Goal: Task Accomplishment & Management: Manage account settings

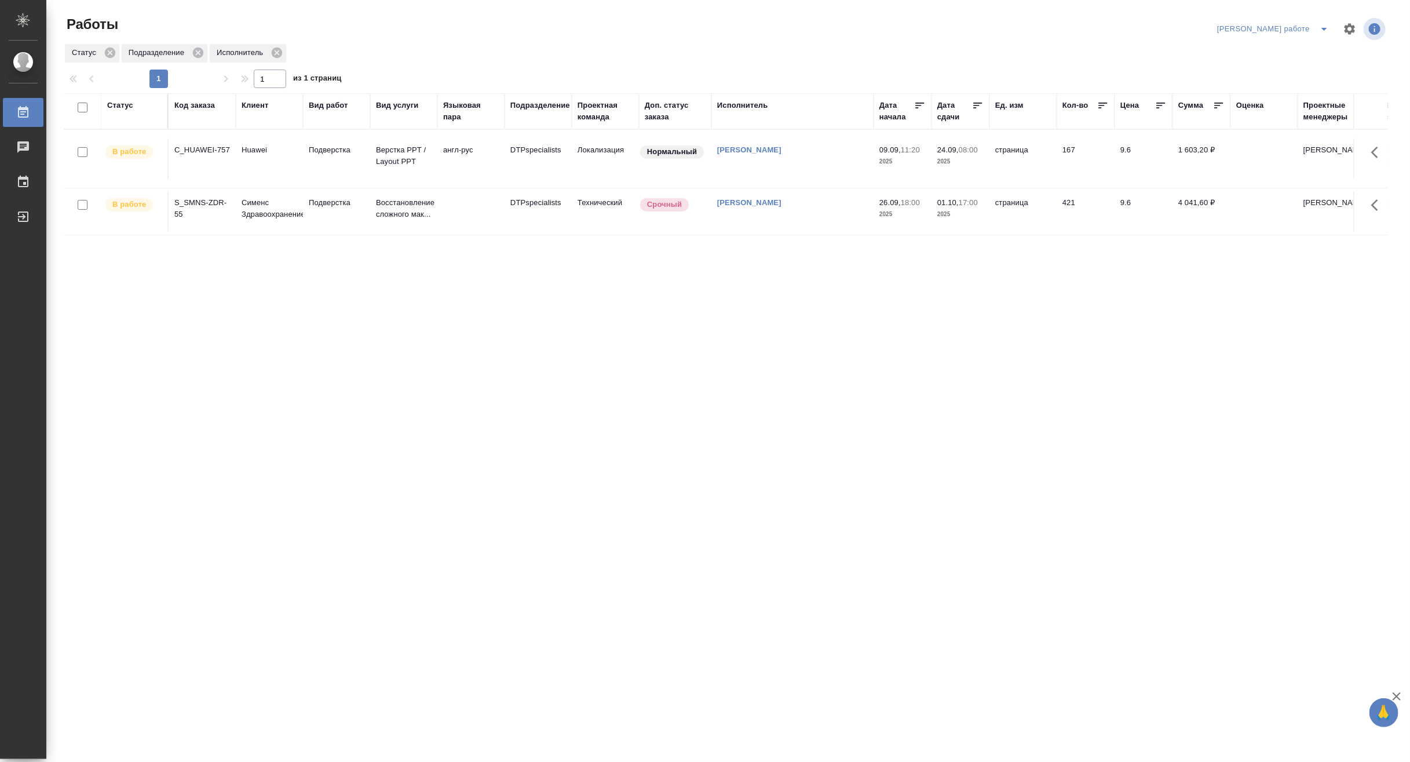
click at [402, 161] on p "Верстка PPT / Layout PPT" at bounding box center [404, 155] width 56 height 23
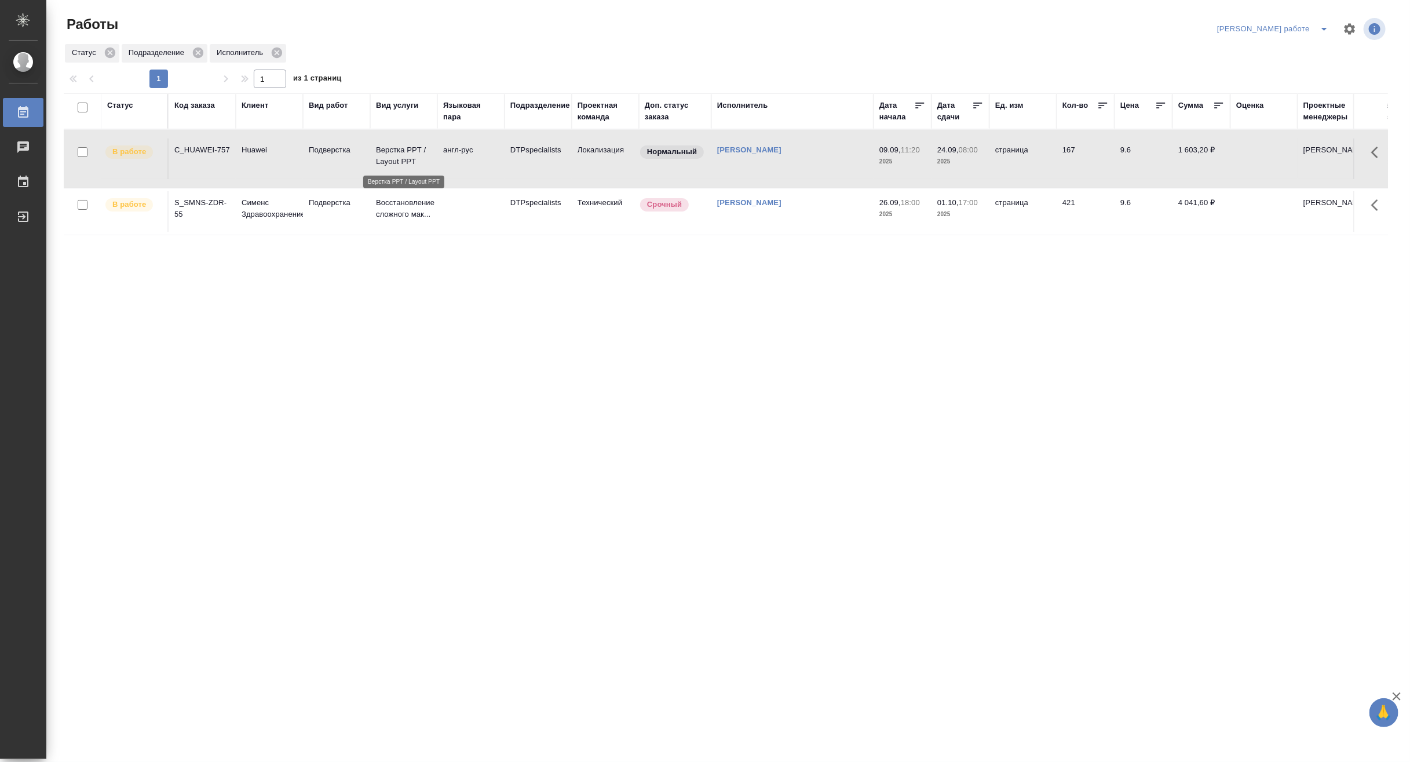
click at [402, 161] on p "Верстка PPT / Layout PPT" at bounding box center [404, 155] width 56 height 23
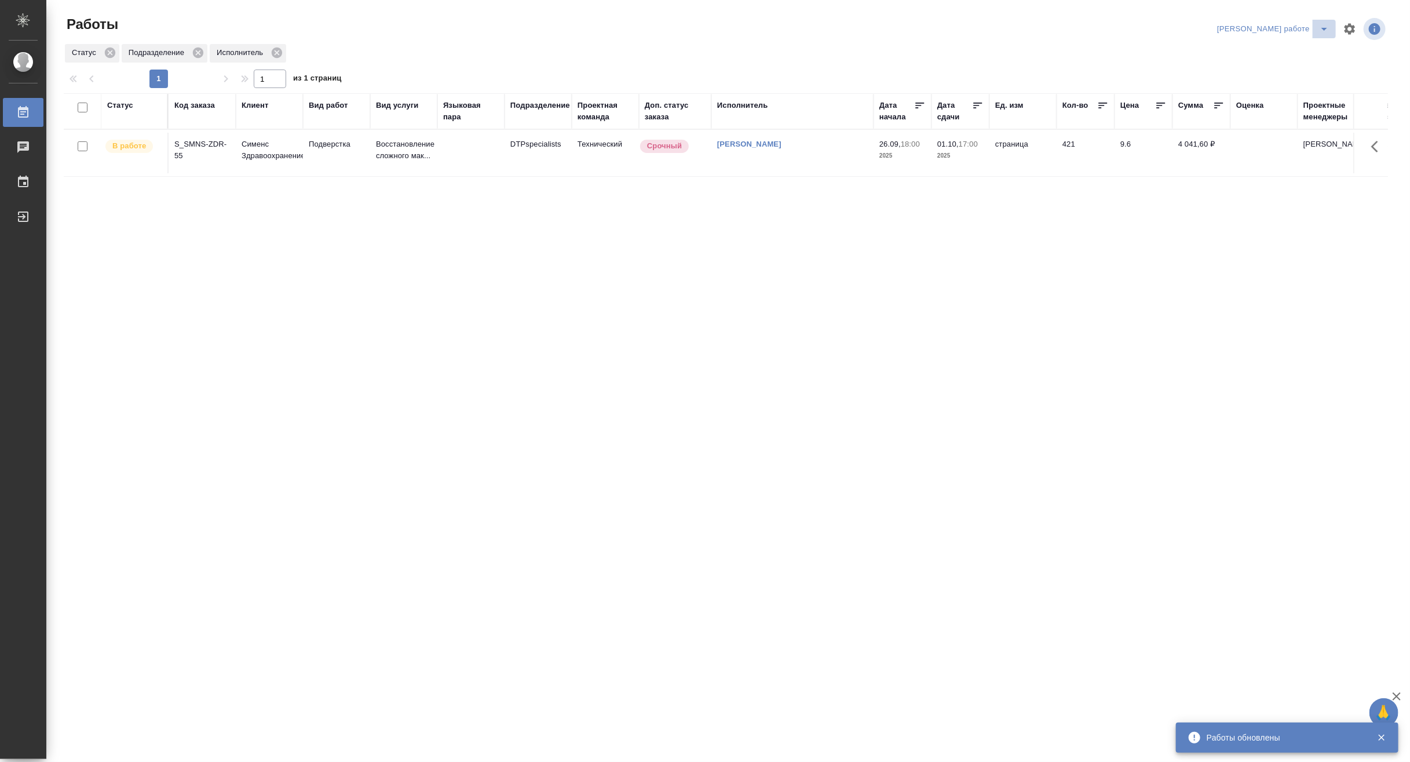
click at [1324, 26] on icon "split button" at bounding box center [1324, 29] width 14 height 14
click at [1300, 71] on li "[PERSON_NAME]" at bounding box center [1283, 70] width 105 height 19
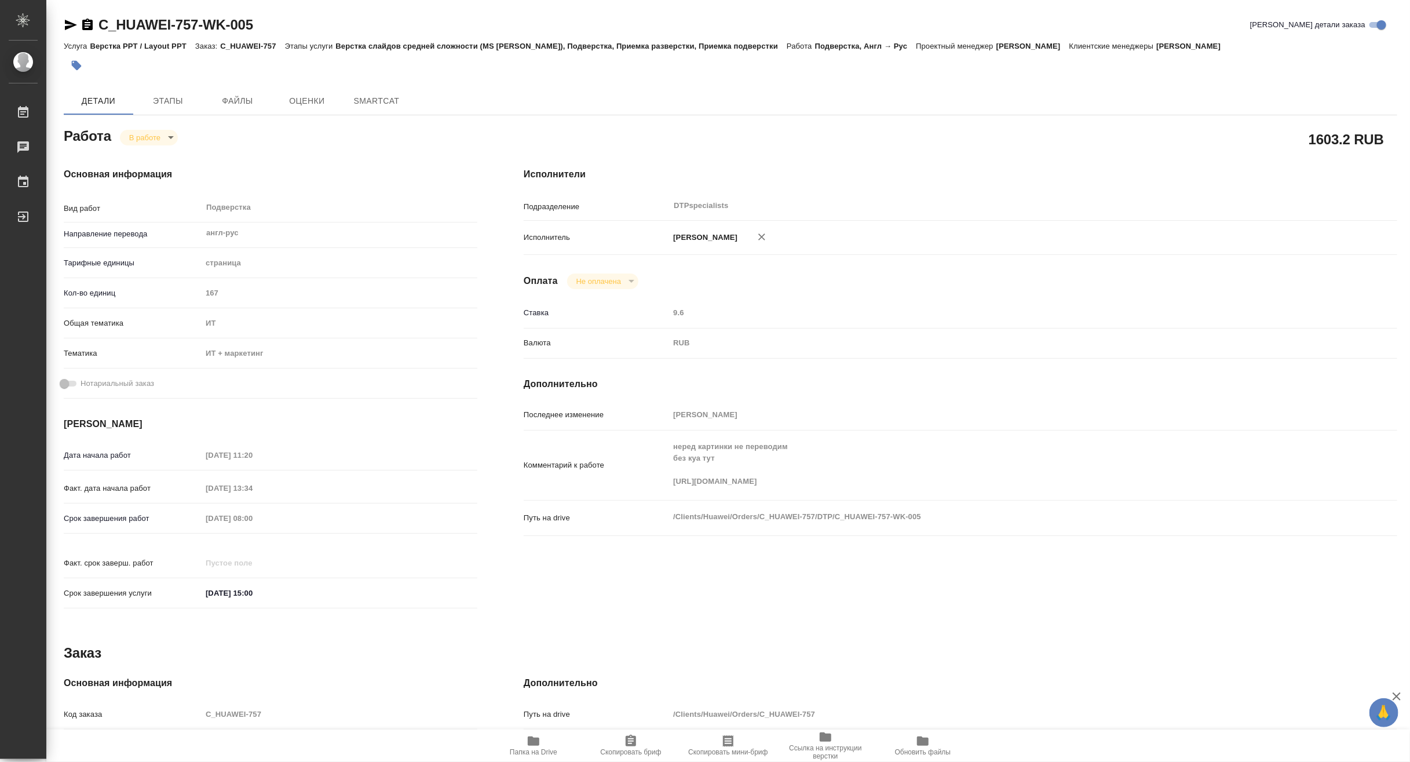
type textarea "x"
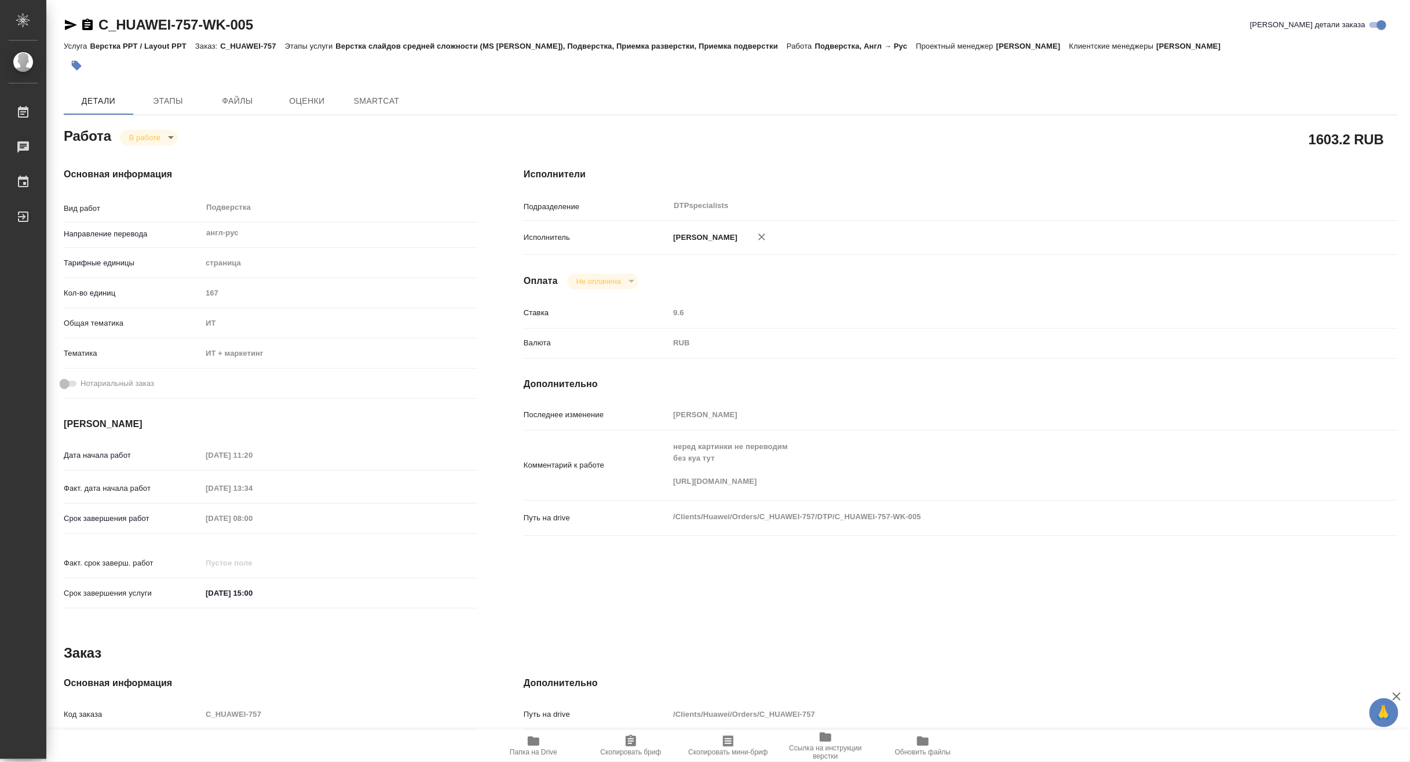
type textarea "x"
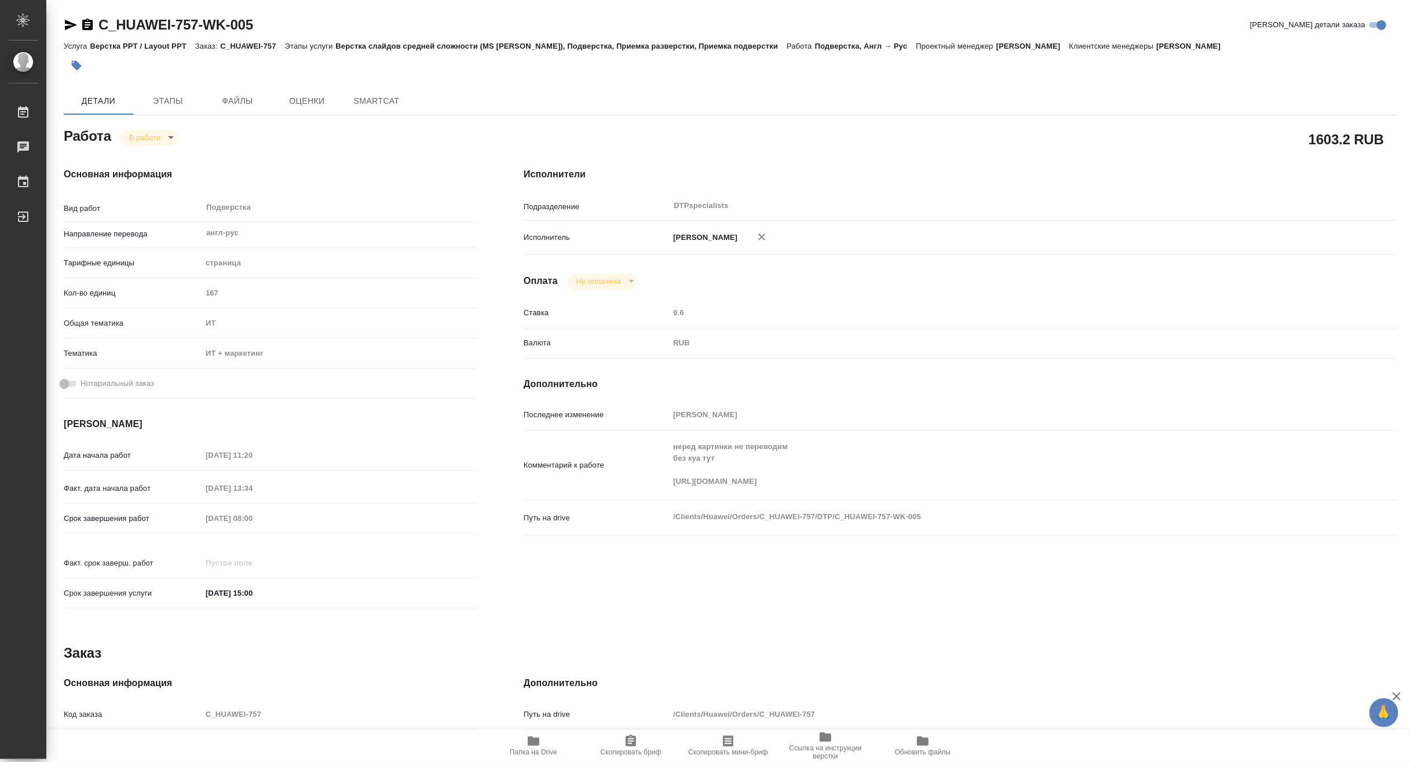
type textarea "x"
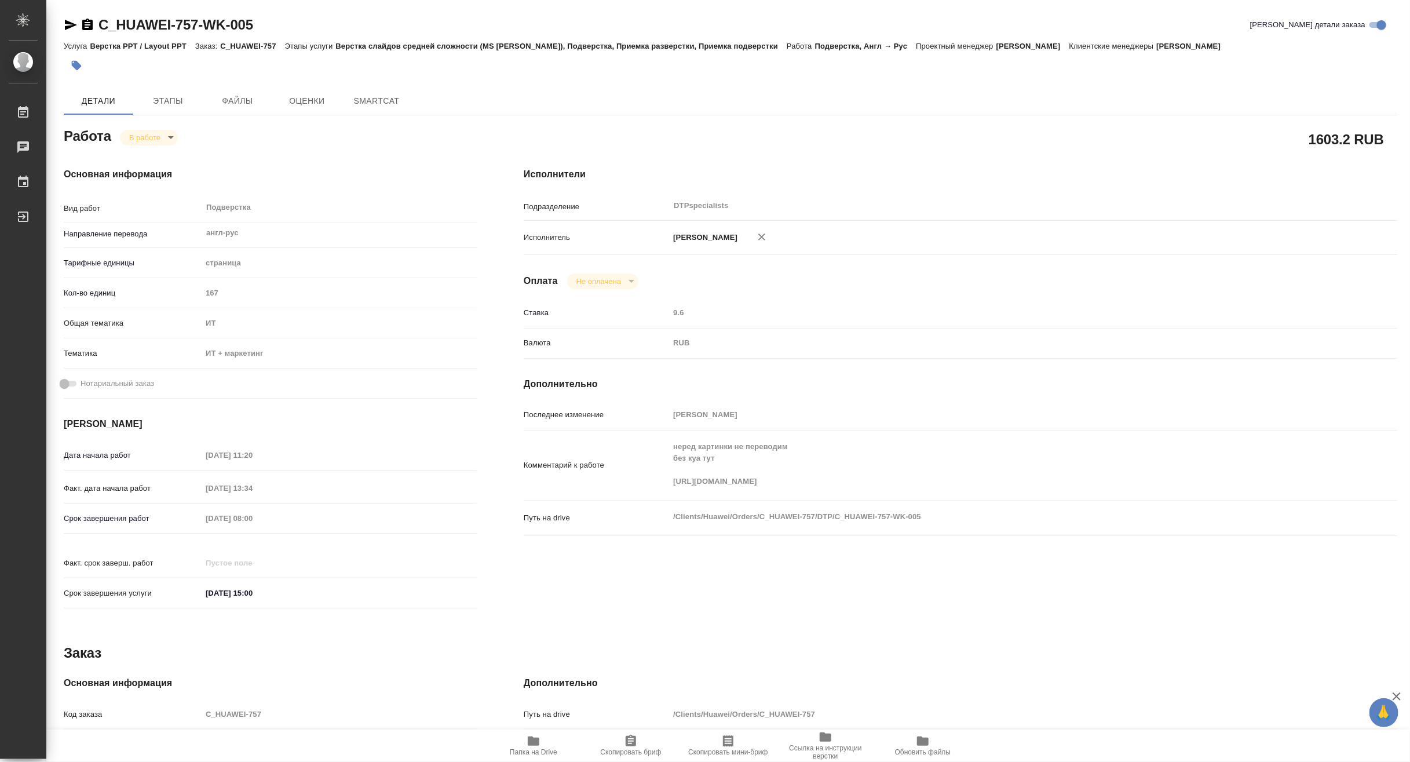
type textarea "x"
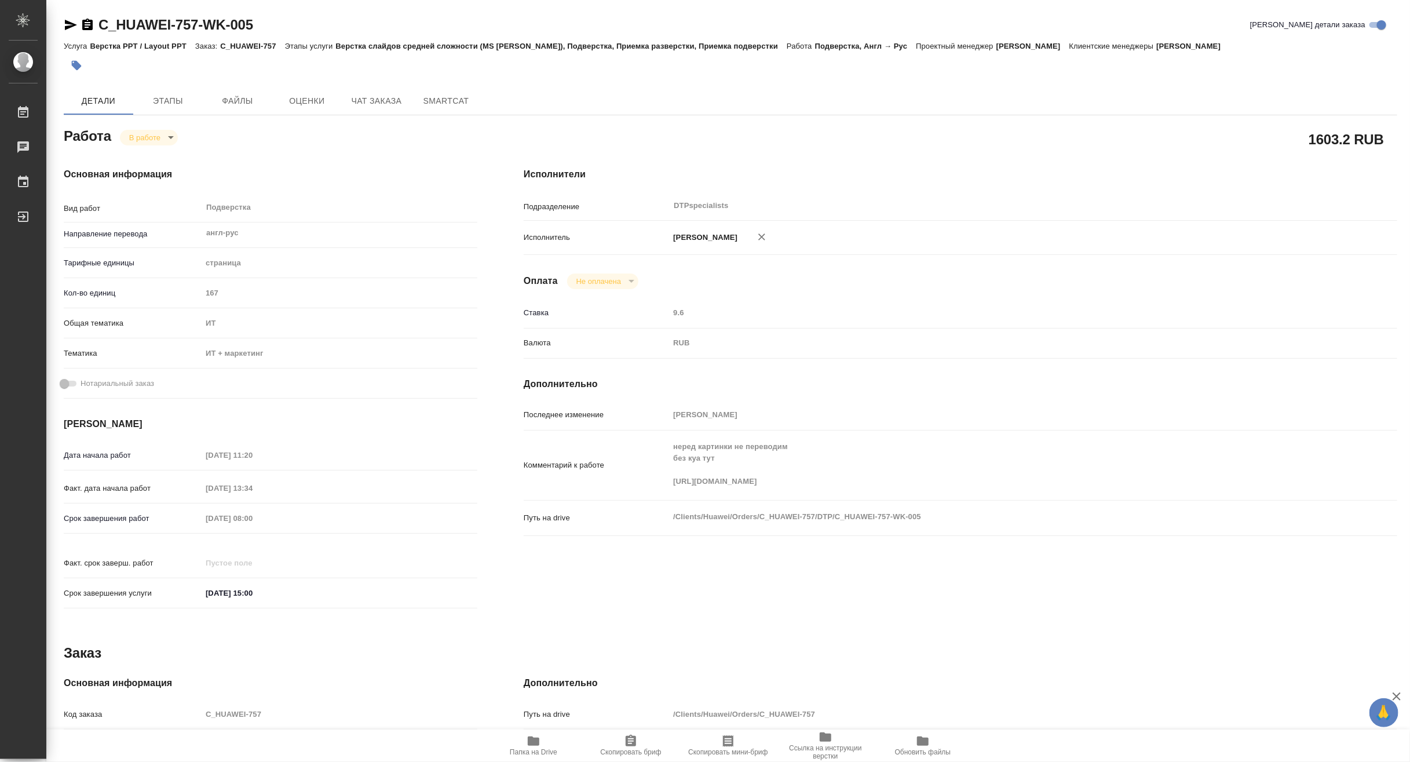
click at [529, 748] on span "Папка на Drive" at bounding box center [534, 752] width 48 height 8
type textarea "x"
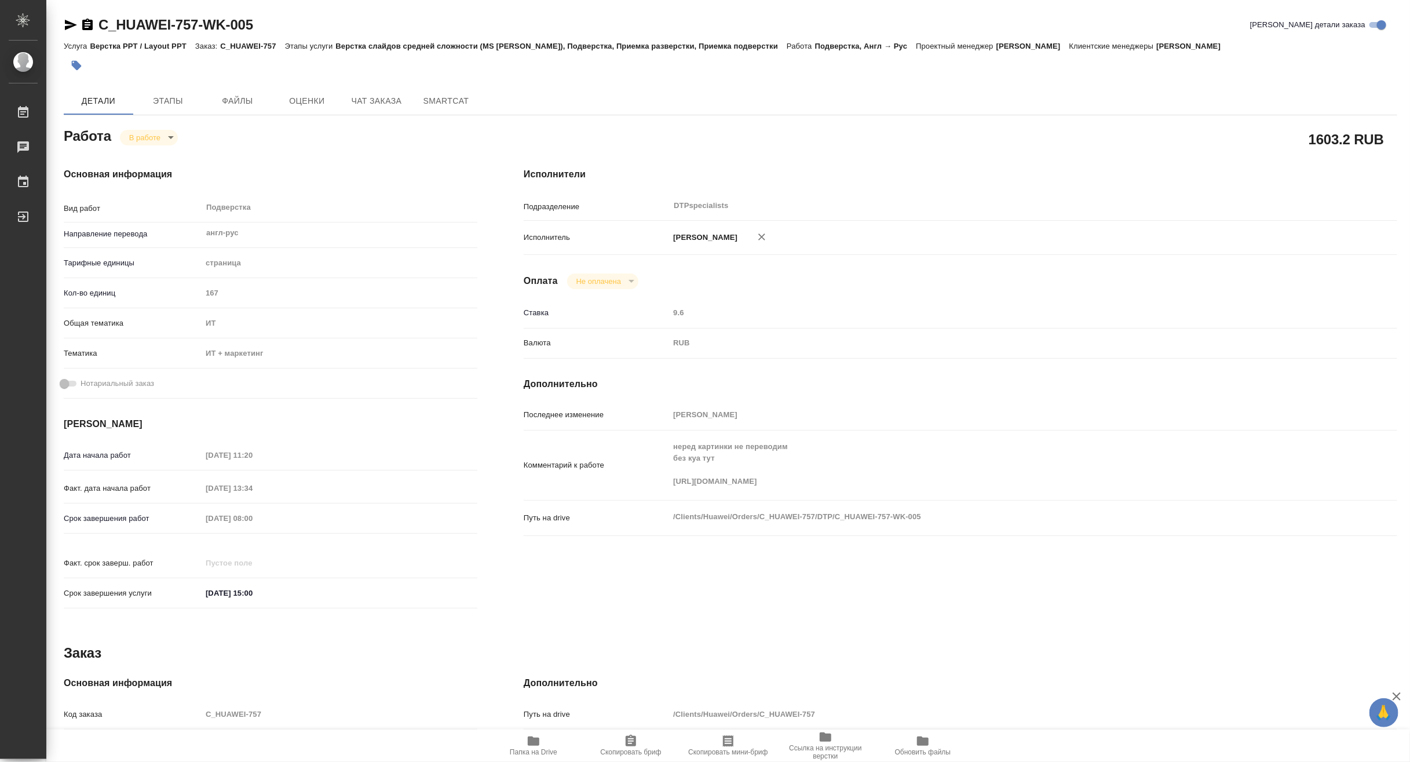
type textarea "x"
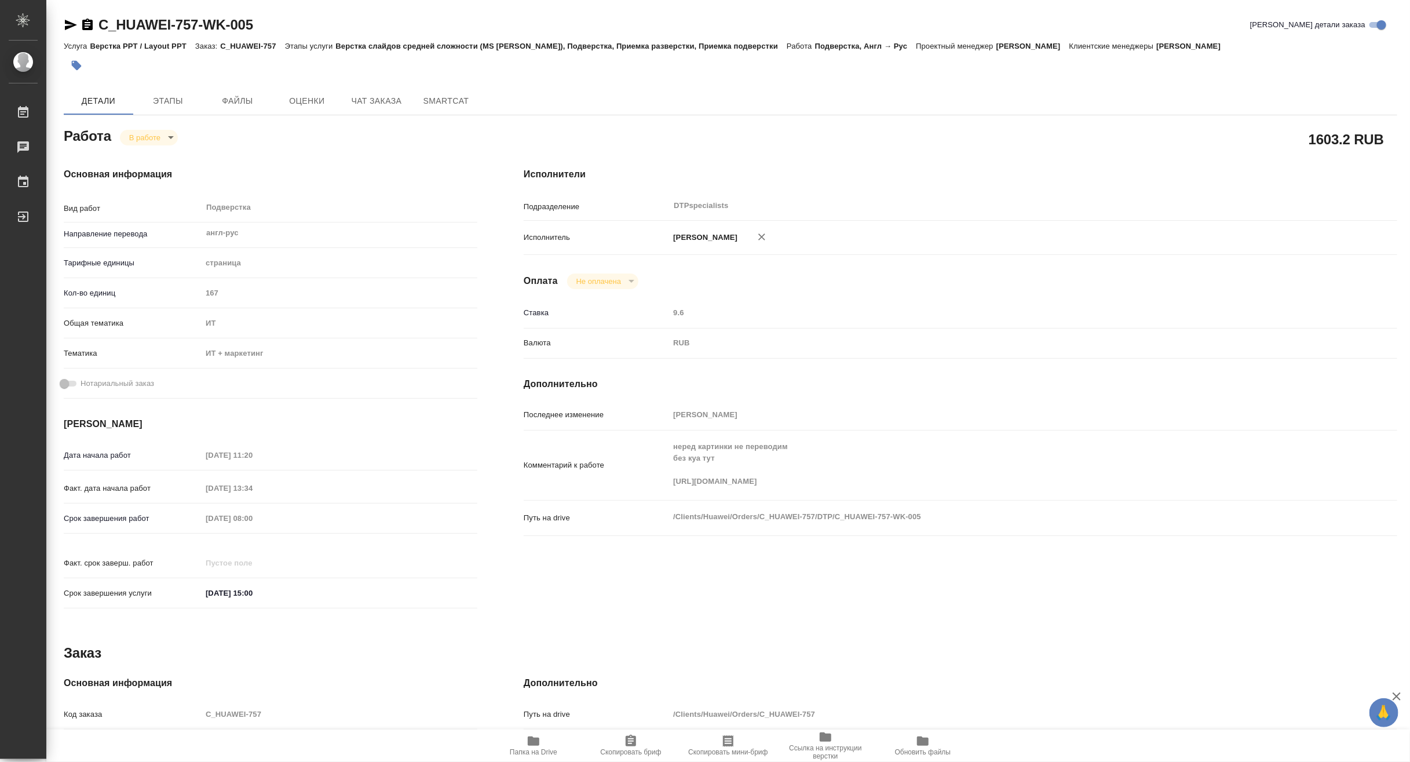
type textarea "x"
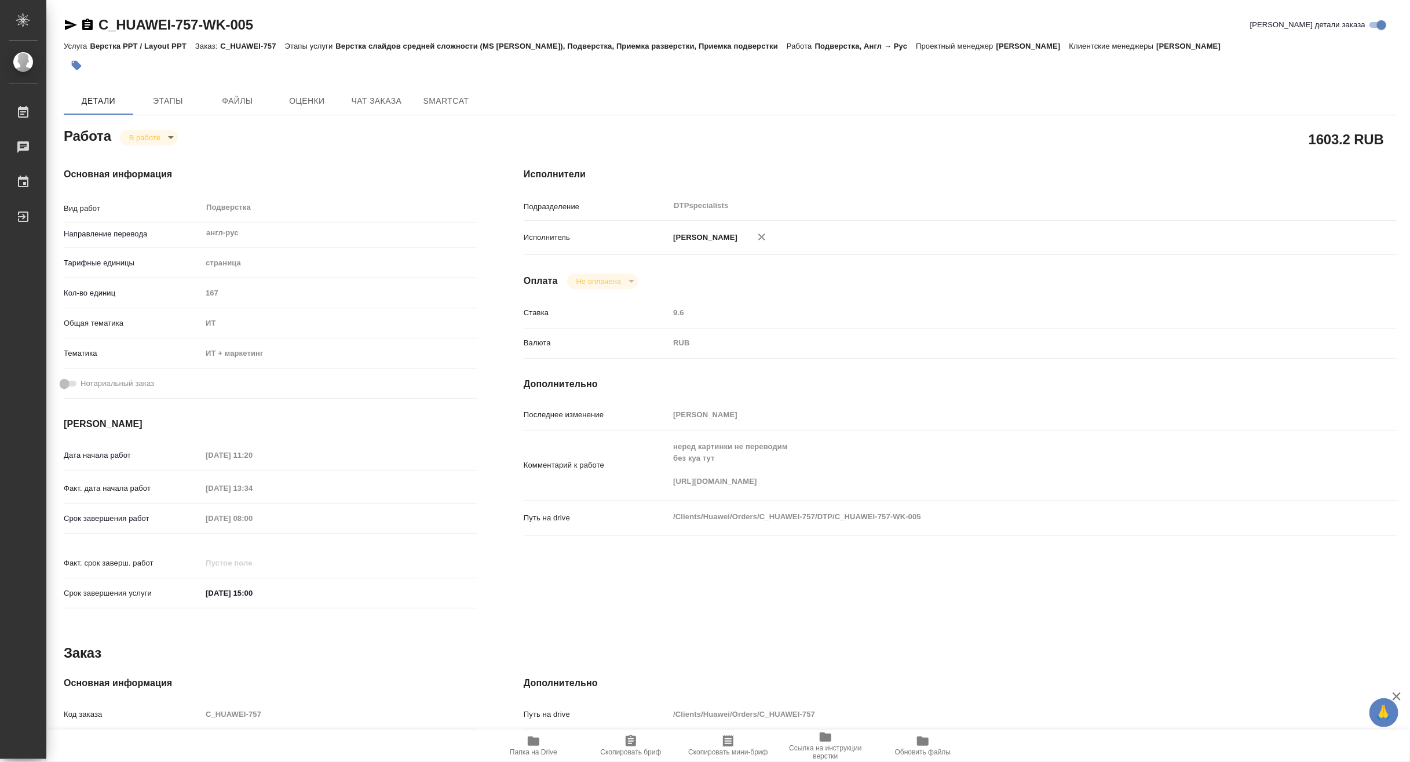
type textarea "x"
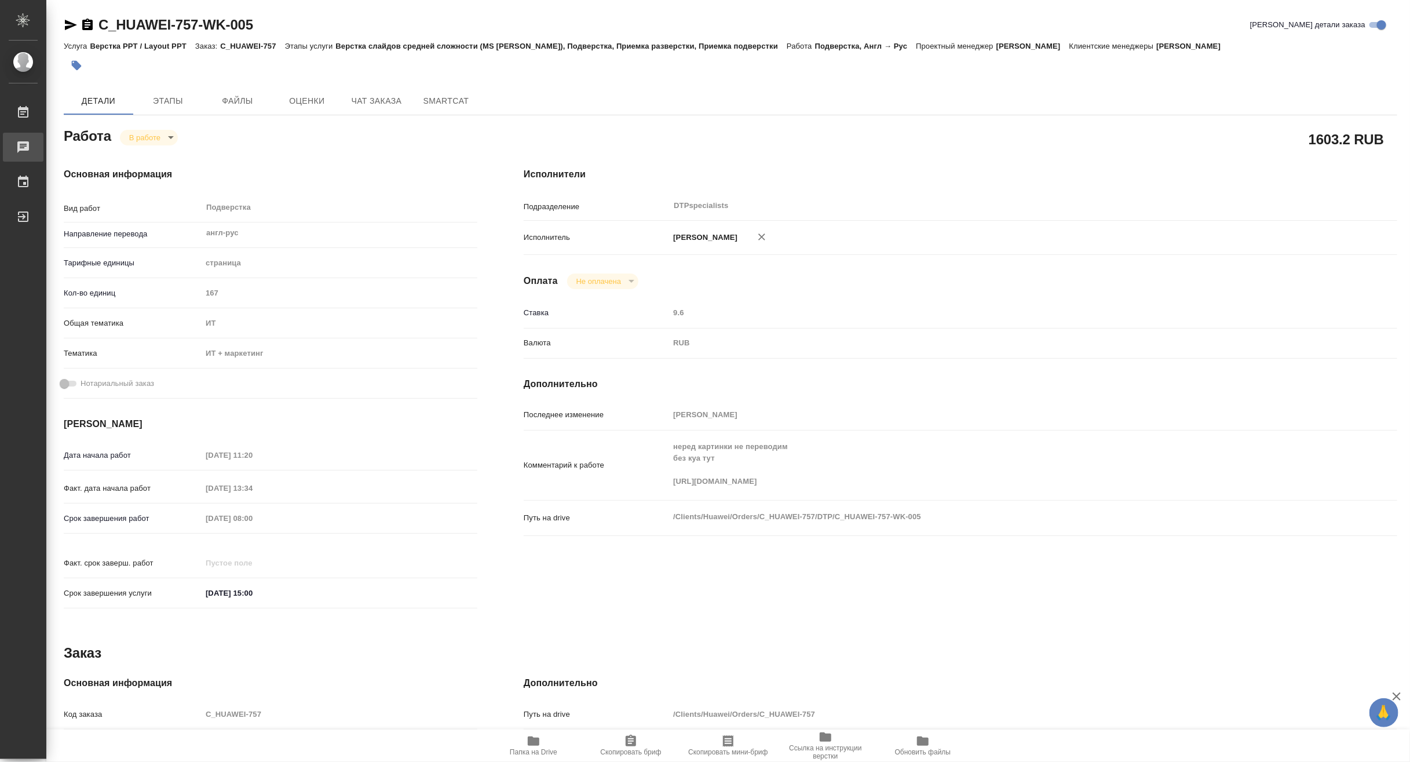
type textarea "x"
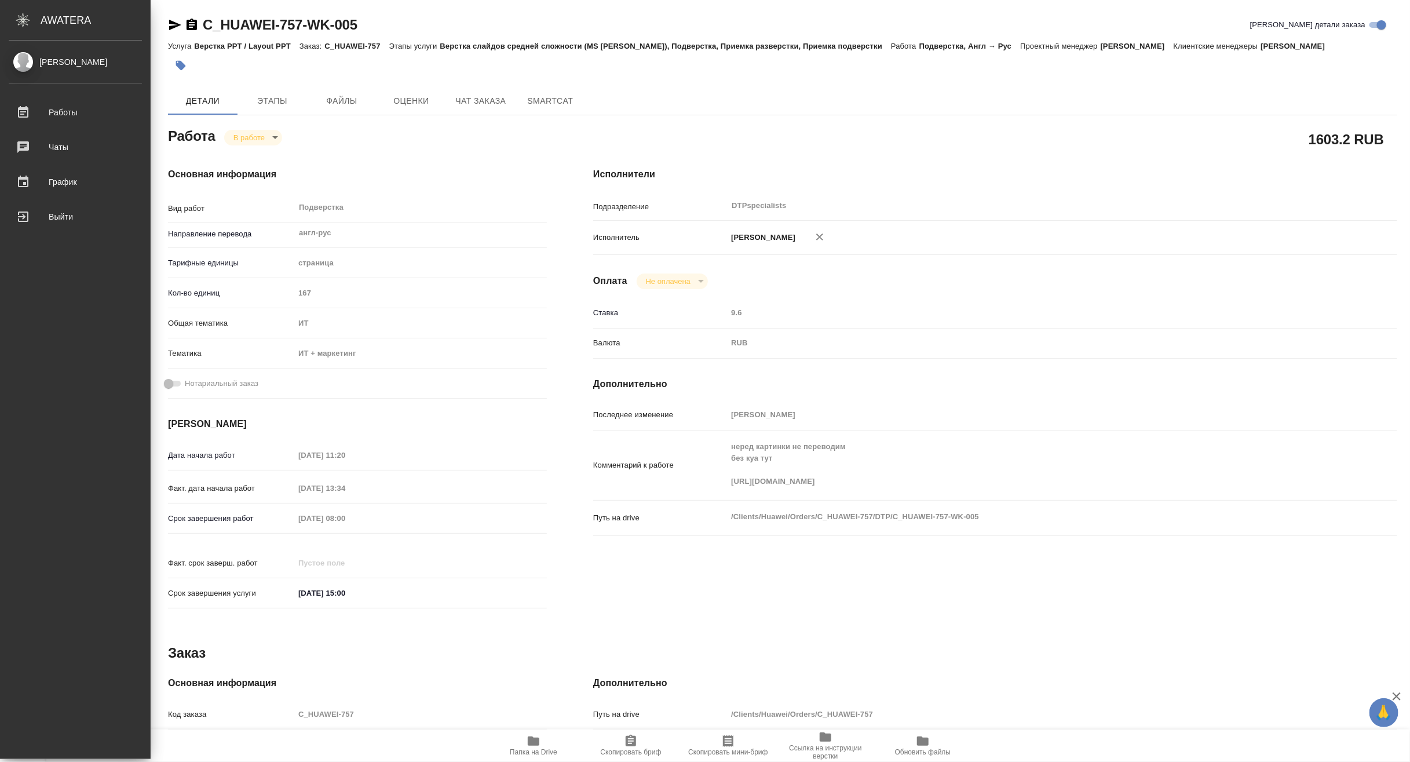
type textarea "x"
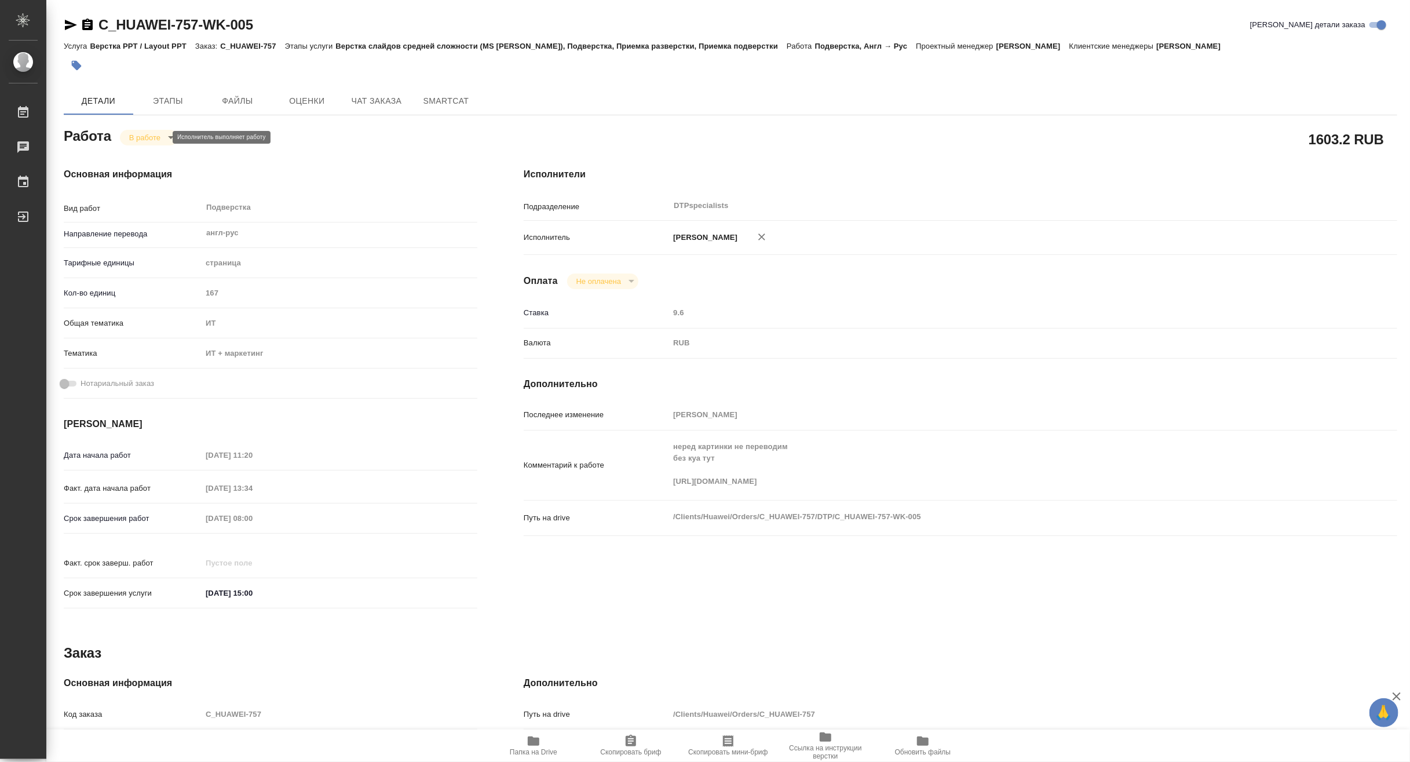
click at [138, 138] on body "🙏 .cls-1 fill:#fff; AWATERA Matveeva Maria Работы 0 Чаты График Выйти C_HUAWEI-…" at bounding box center [705, 381] width 1410 height 762
click at [136, 154] on button "Выполнен" at bounding box center [150, 157] width 42 height 13
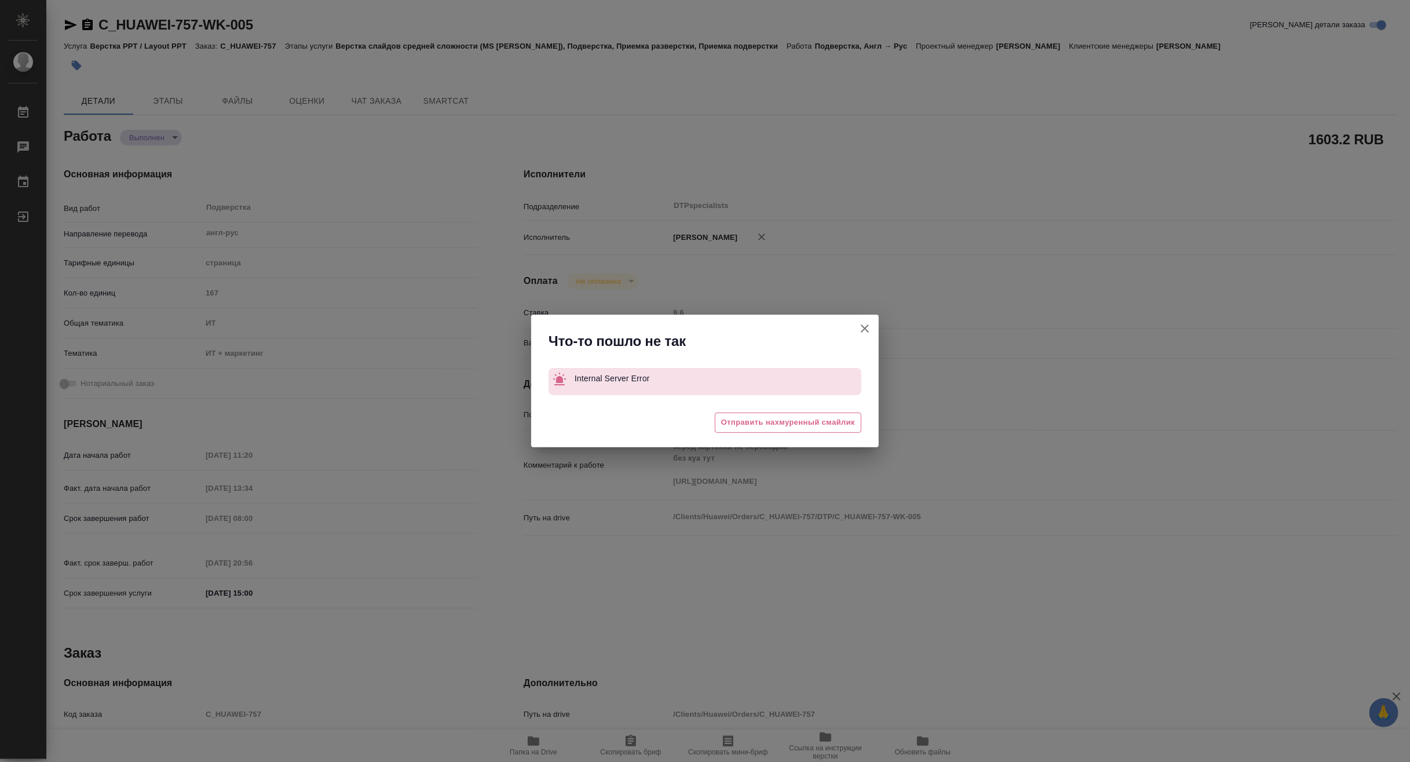
type textarea "x"
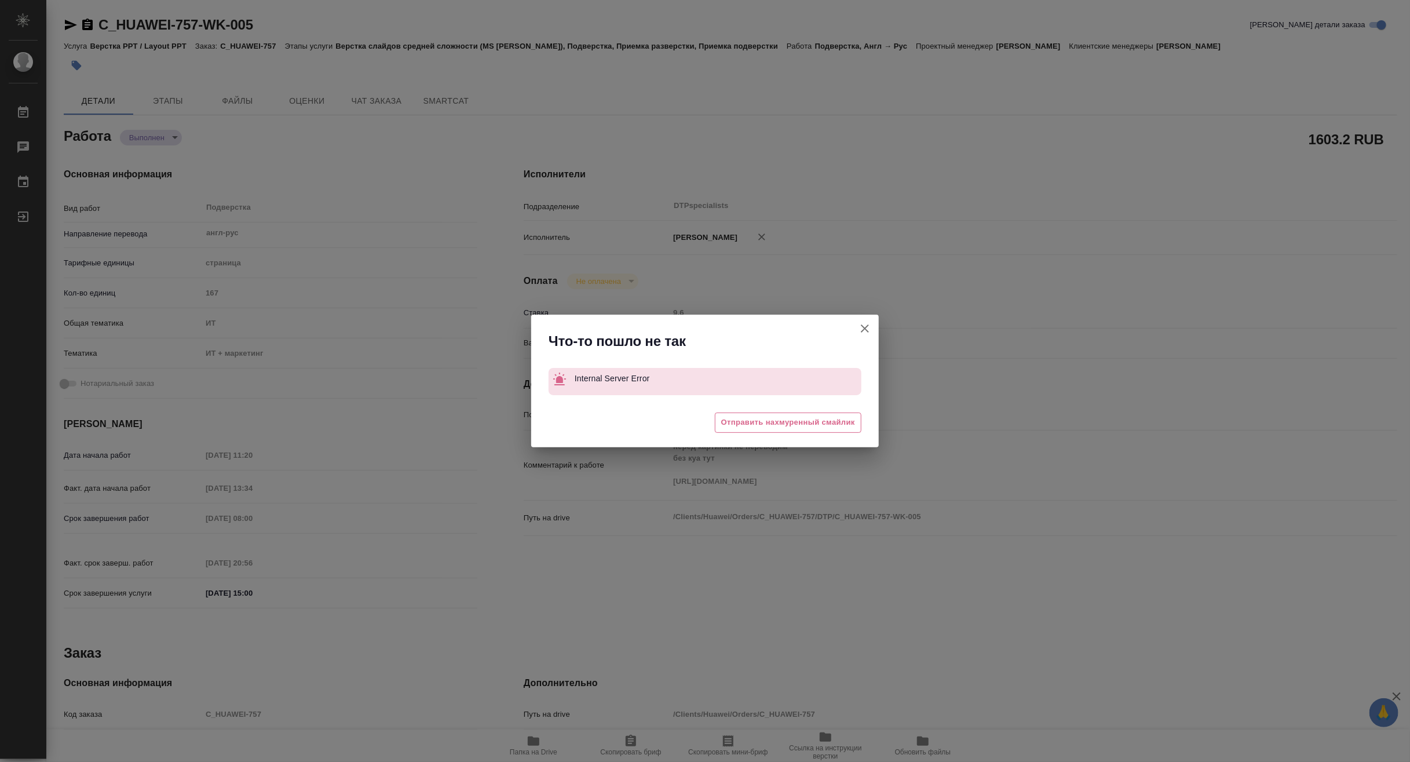
type textarea "x"
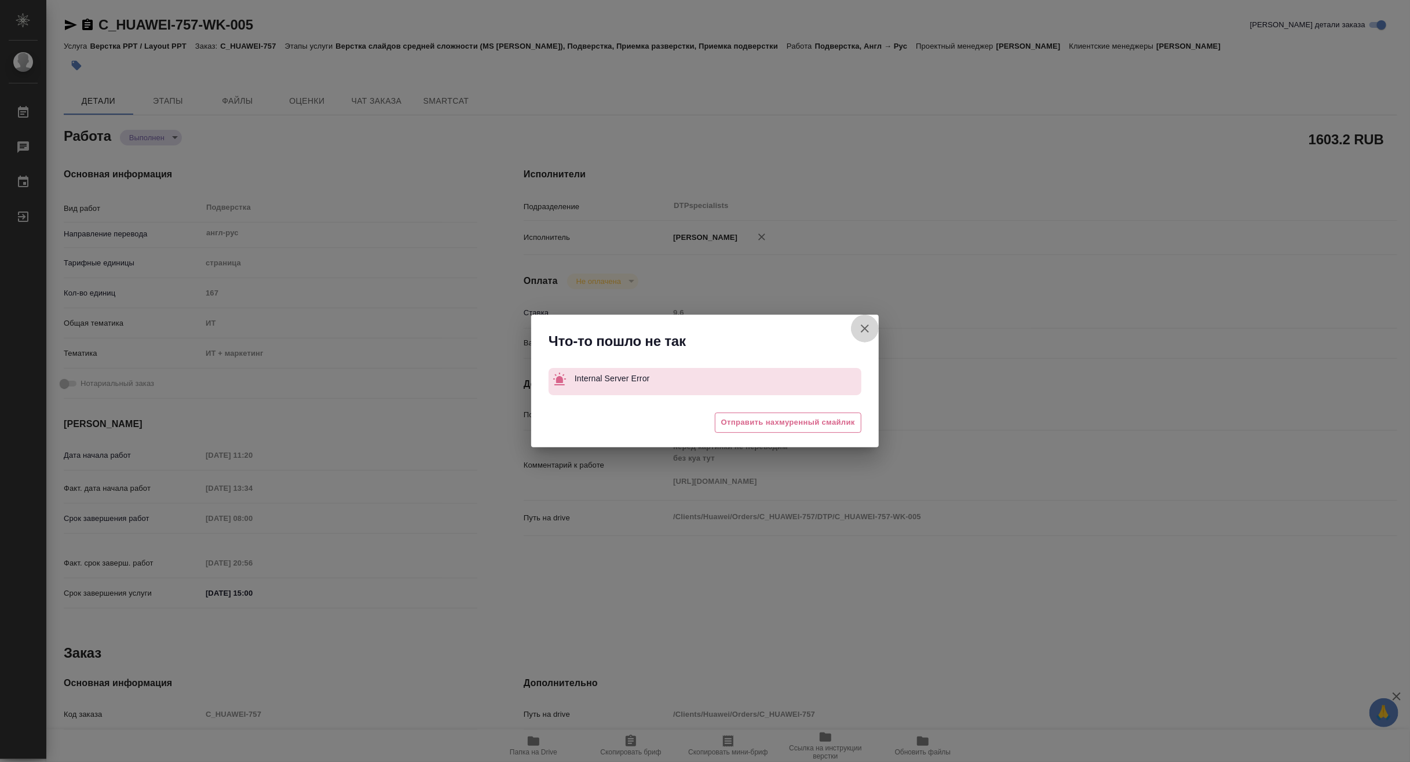
click at [863, 331] on icon "button" at bounding box center [865, 328] width 8 height 8
type textarea "x"
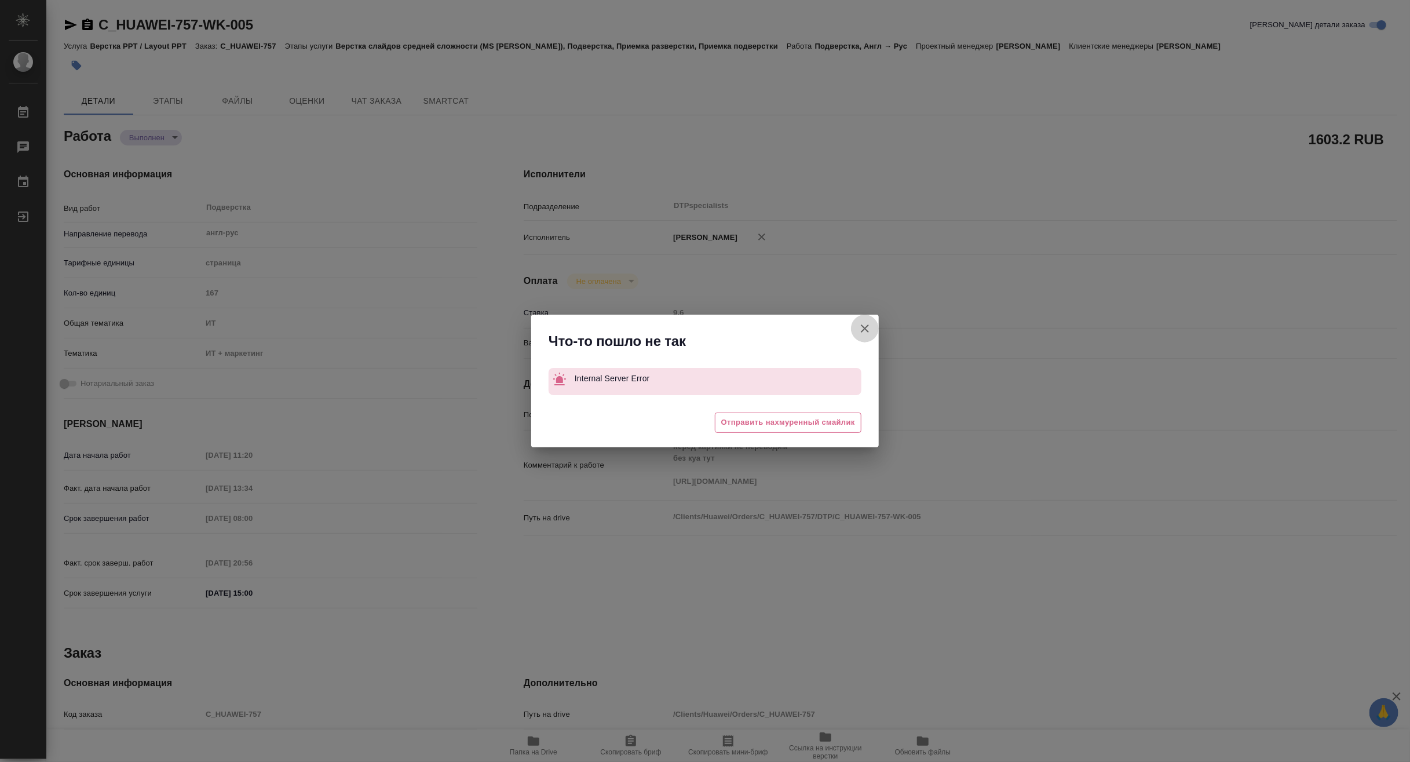
type textarea "x"
